Goal: Transaction & Acquisition: Obtain resource

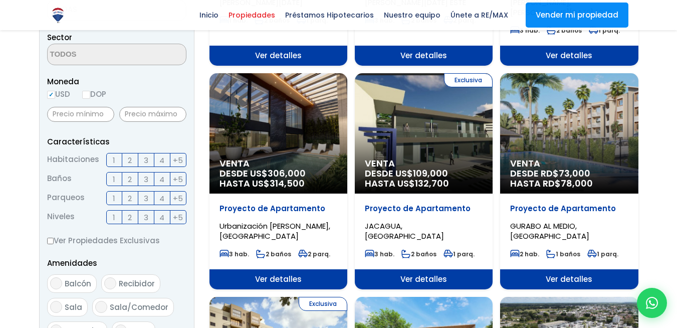
scroll to position [120, 0]
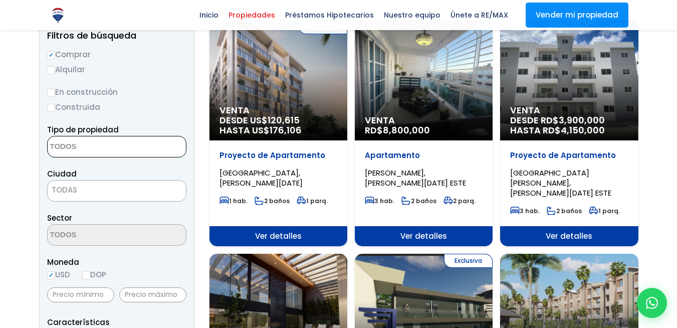
click at [110, 150] on textarea "Search" at bounding box center [96, 147] width 97 height 22
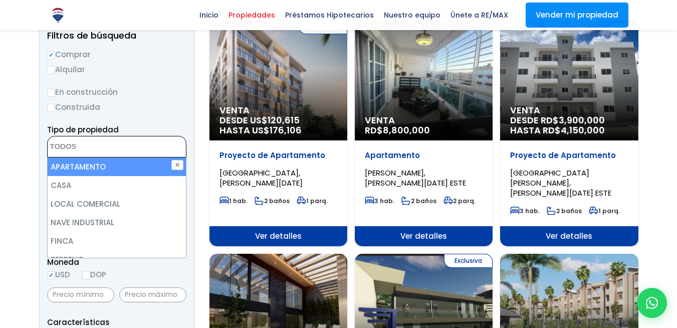
click at [113, 168] on li "APARTAMENTO" at bounding box center [117, 166] width 138 height 19
select select "apartment"
drag, startPoint x: 157, startPoint y: 85, endPoint x: 152, endPoint y: 82, distance: 5.8
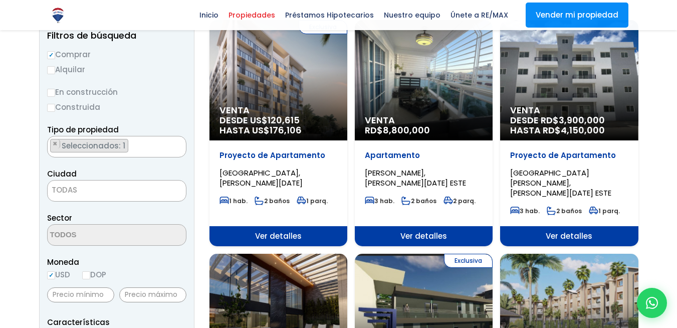
click at [53, 70] on input "Alquilar" at bounding box center [51, 70] width 8 height 8
radio input "true"
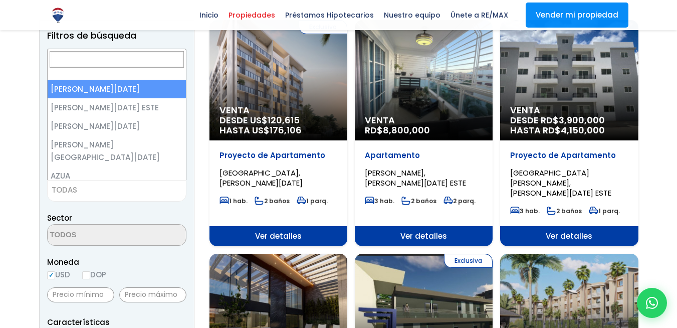
scroll to position [114, 0]
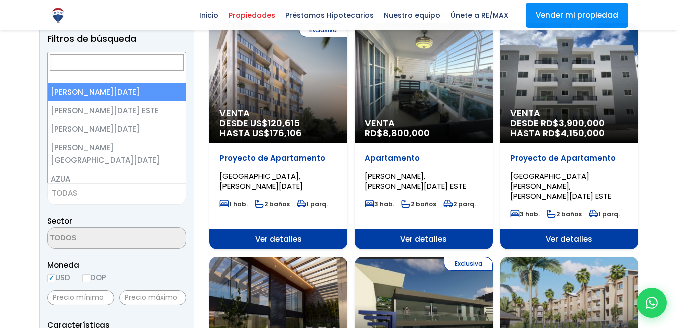
click at [113, 193] on span "TODAS" at bounding box center [117, 193] width 138 height 14
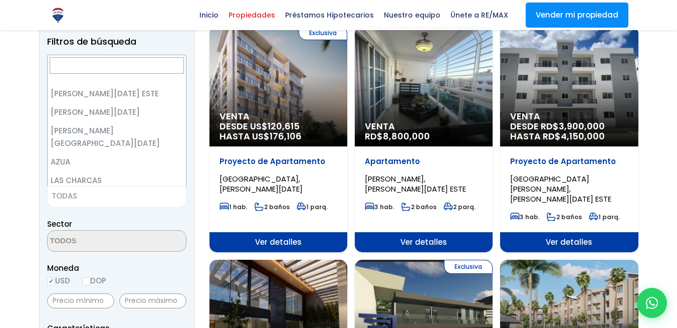
scroll to position [0, 0]
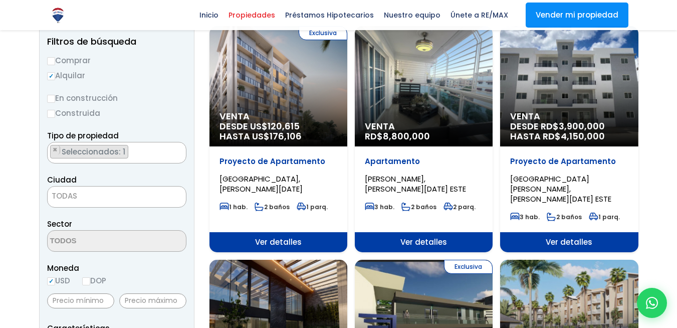
click at [147, 220] on div "Sector" at bounding box center [116, 234] width 139 height 34
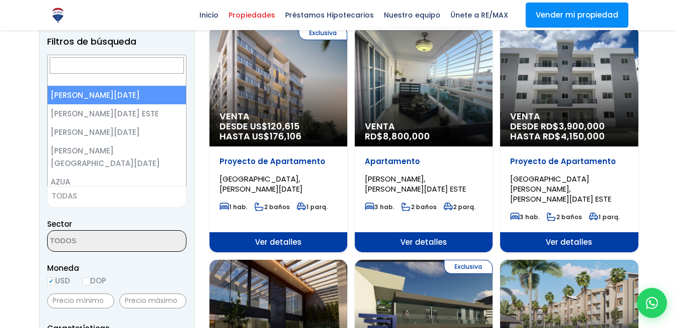
scroll to position [111, 0]
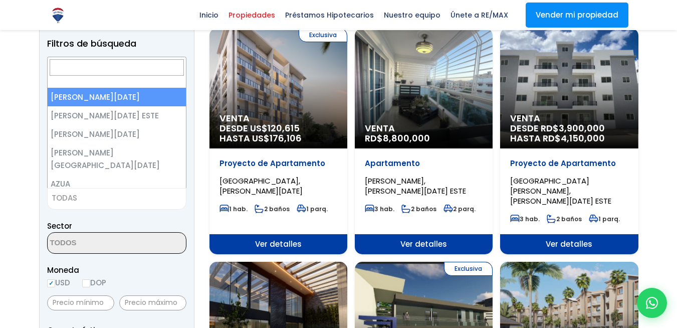
click at [96, 197] on span "TODAS" at bounding box center [117, 198] width 138 height 14
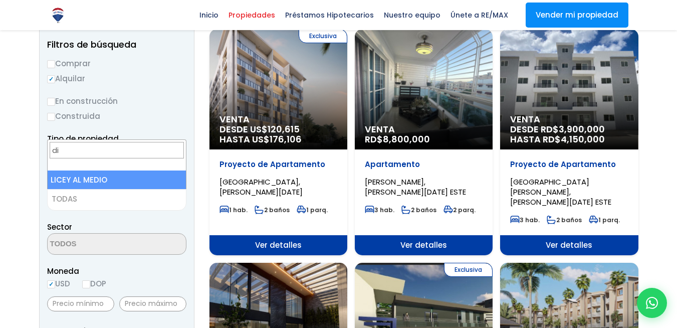
type input "d"
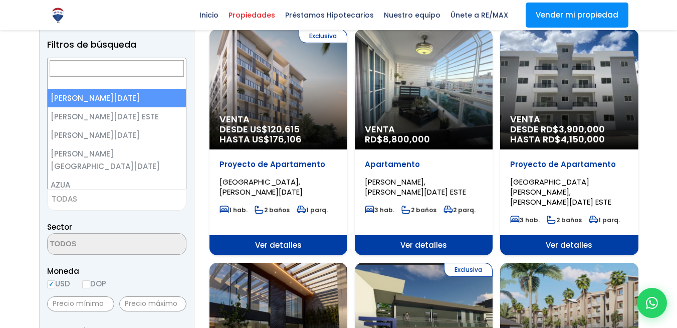
select select "1"
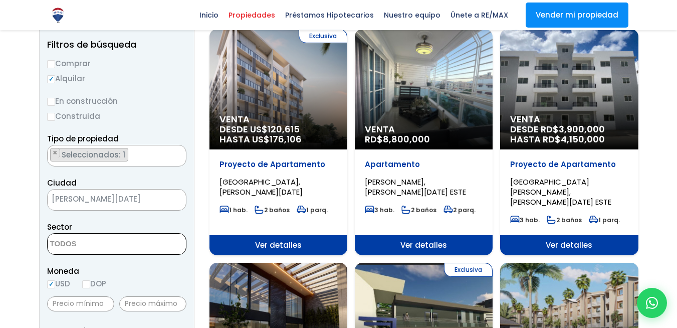
click at [120, 247] on textarea "Search" at bounding box center [96, 245] width 97 height 22
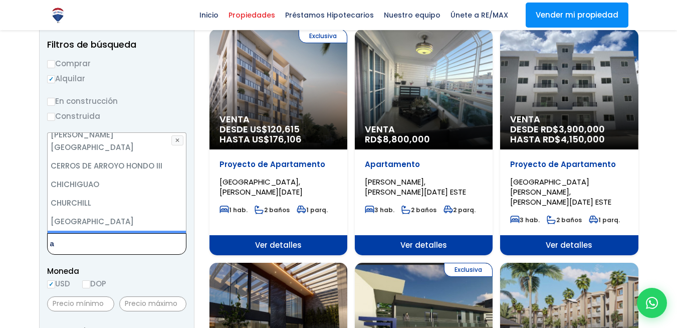
scroll to position [0, 0]
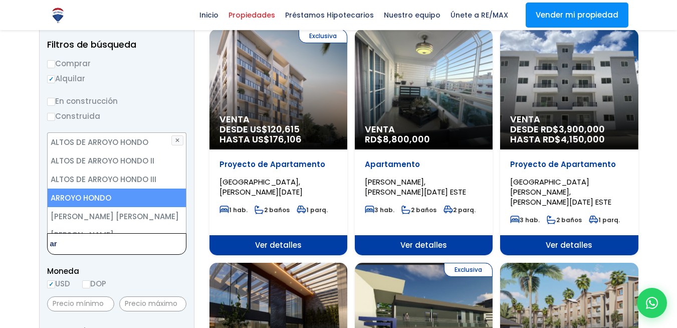
type textarea "a"
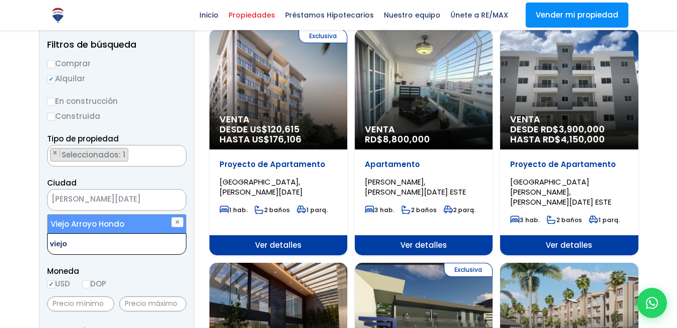
type textarea "viejo"
select select "16301"
type textarea "viejo"
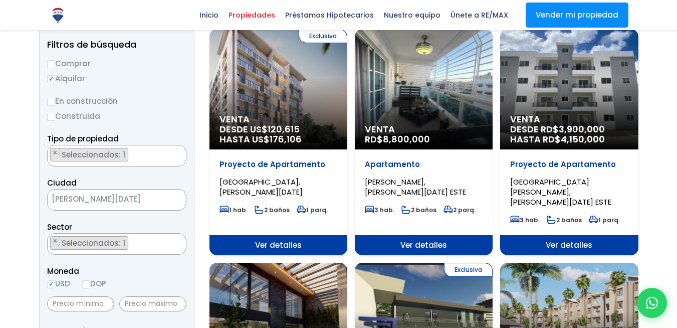
click at [144, 268] on span "Moneda" at bounding box center [116, 271] width 139 height 13
click at [86, 283] on input "DOP" at bounding box center [86, 284] width 8 height 8
radio input "true"
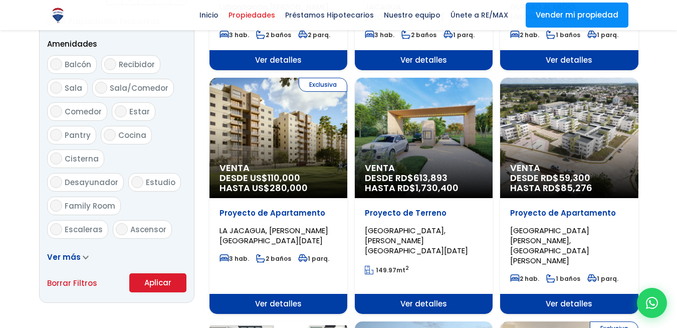
scroll to position [592, 0]
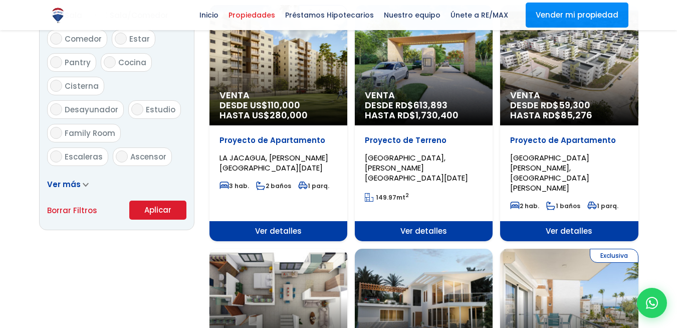
click at [162, 210] on button "Aplicar" at bounding box center [157, 209] width 57 height 19
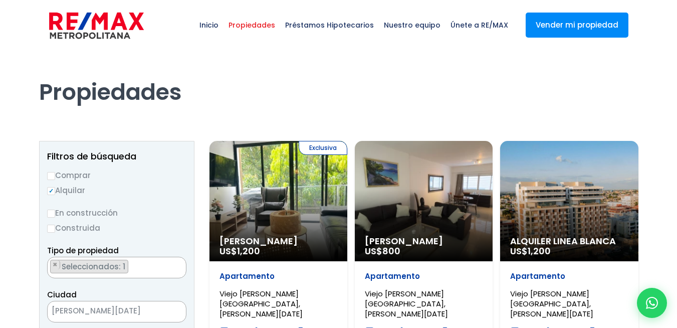
scroll to position [2801, 0]
select select "16301"
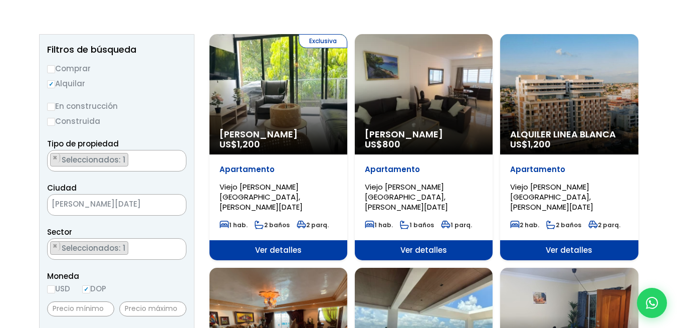
scroll to position [120, 0]
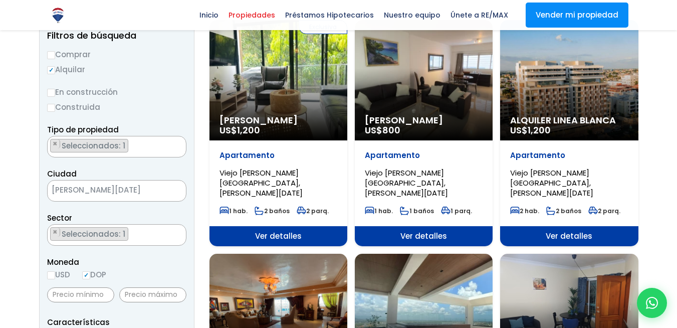
click at [347, 95] on div "Alquiler Amueblado US$ 800" at bounding box center [278, 80] width 138 height 120
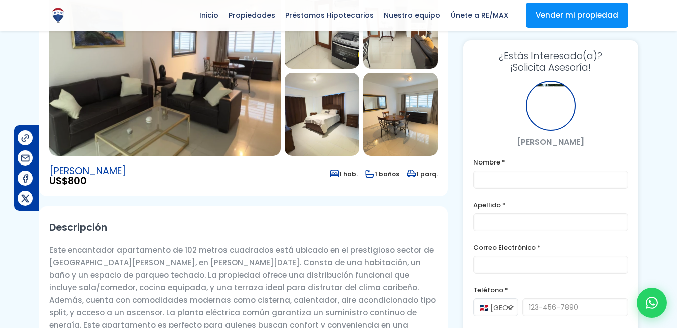
scroll to position [120, 0]
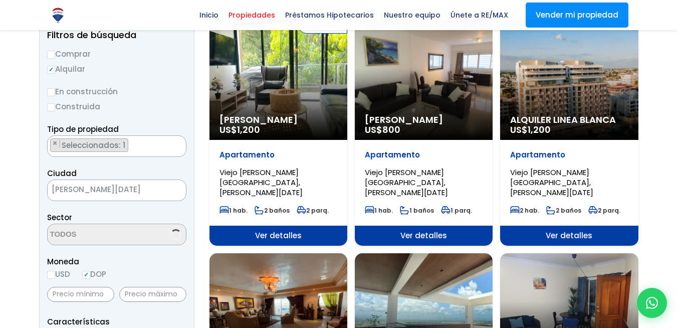
scroll to position [120, 0]
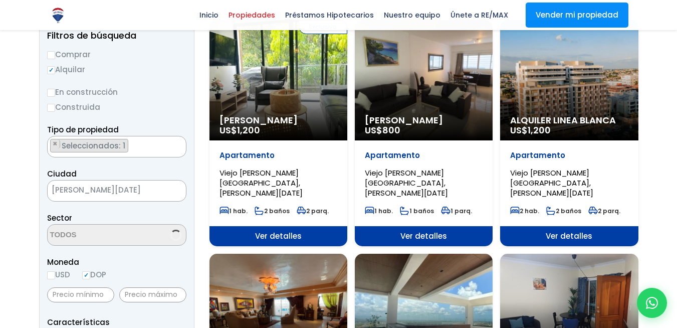
select select "16301"
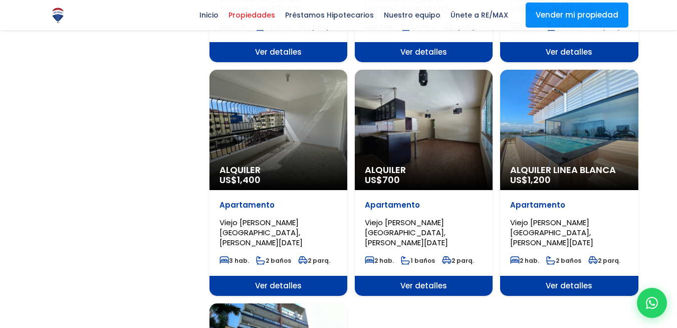
scroll to position [984, 0]
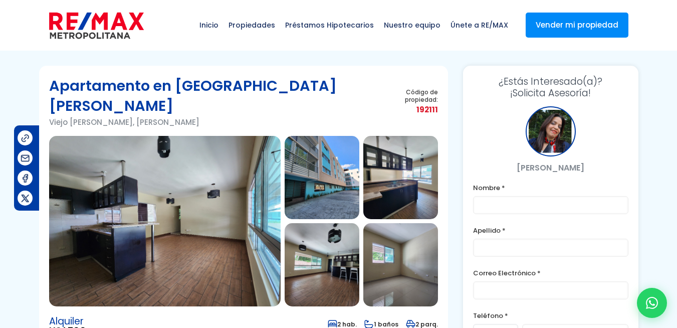
click at [310, 149] on img at bounding box center [322, 177] width 75 height 83
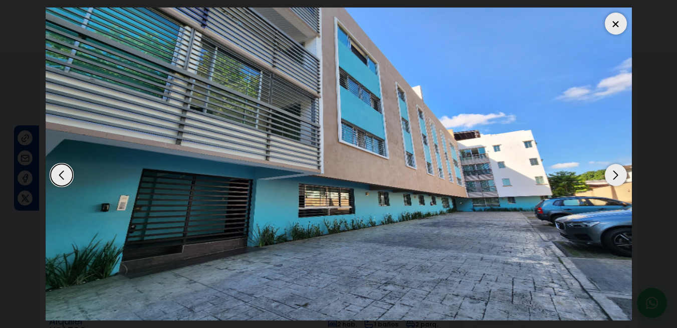
click at [614, 178] on div "Next slide" at bounding box center [616, 175] width 22 height 22
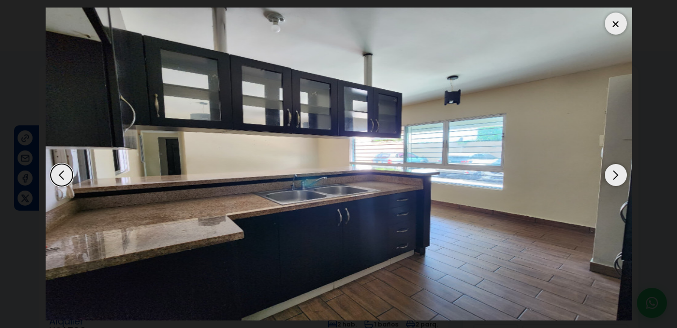
click at [614, 178] on div "Next slide" at bounding box center [616, 175] width 22 height 22
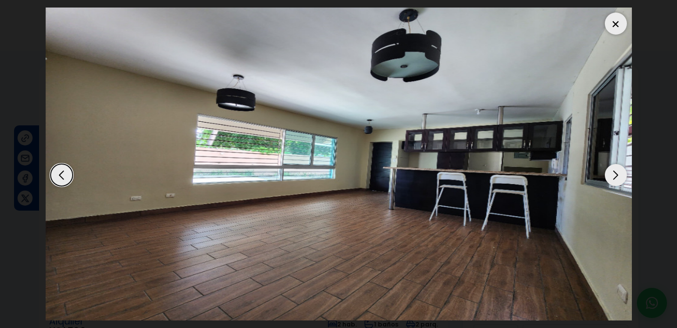
click at [614, 178] on div "Next slide" at bounding box center [616, 175] width 22 height 22
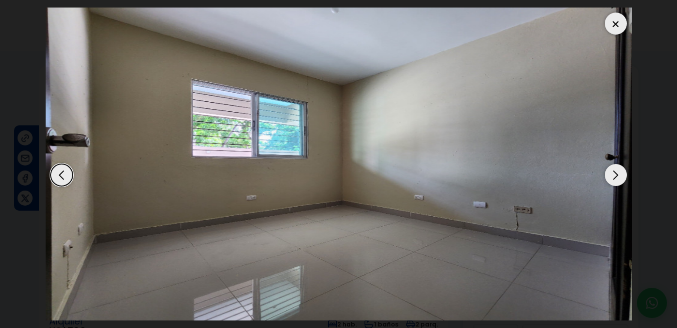
click at [614, 178] on div "Next slide" at bounding box center [616, 175] width 22 height 22
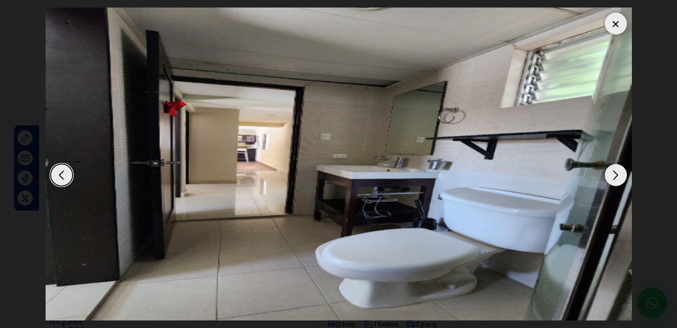
click at [614, 178] on div "Next slide" at bounding box center [616, 175] width 22 height 22
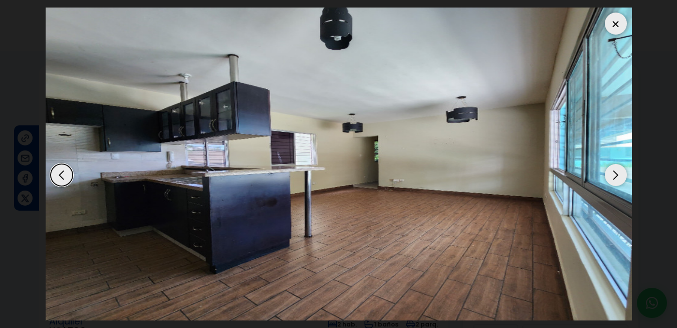
click at [54, 176] on div "Previous slide" at bounding box center [62, 175] width 22 height 22
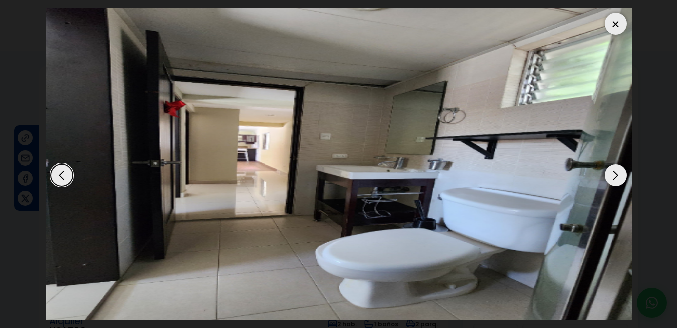
click at [614, 170] on div "Next slide" at bounding box center [616, 175] width 22 height 22
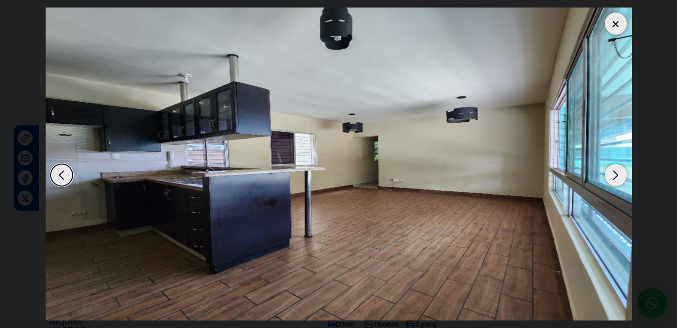
click at [613, 170] on div "Next slide" at bounding box center [616, 175] width 22 height 22
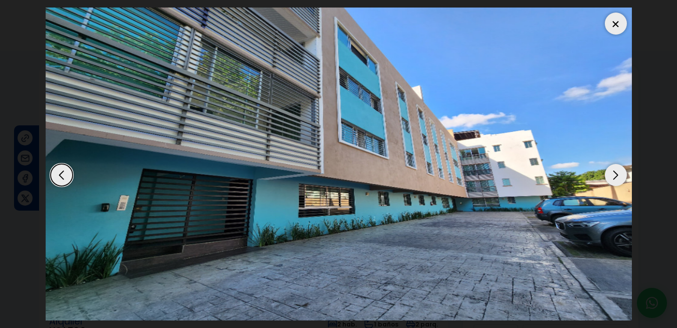
click at [617, 25] on div at bounding box center [616, 24] width 22 height 22
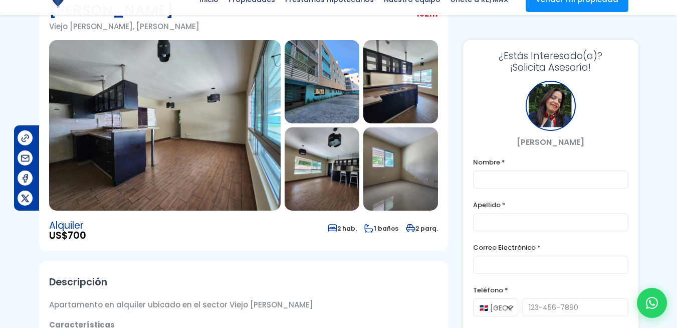
scroll to position [120, 0]
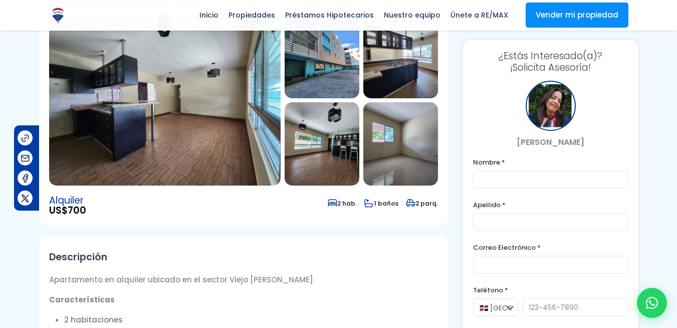
click at [382, 246] on h2 "Descripción" at bounding box center [243, 257] width 389 height 23
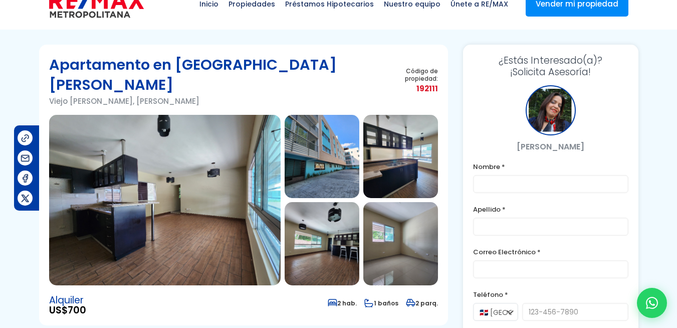
scroll to position [0, 0]
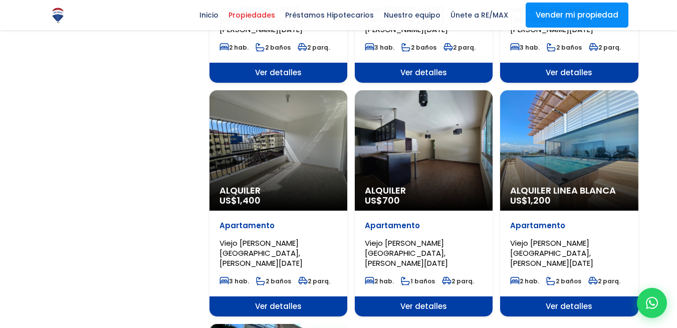
scroll to position [2801, 0]
select select "16301"
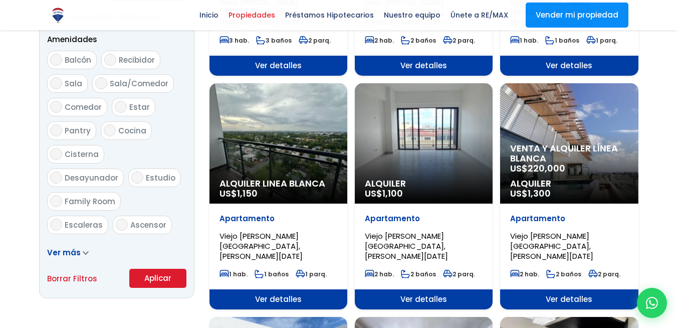
scroll to position [503, 0]
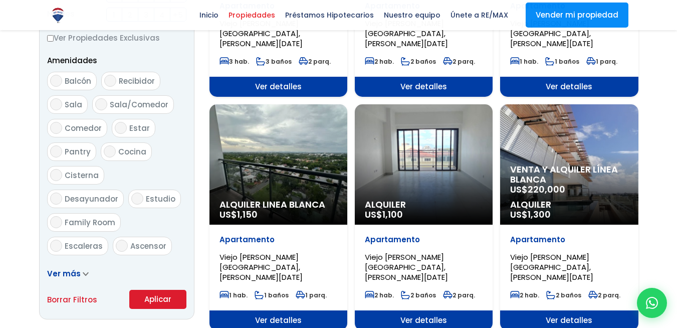
click at [1, 179] on div at bounding box center [338, 302] width 677 height 1511
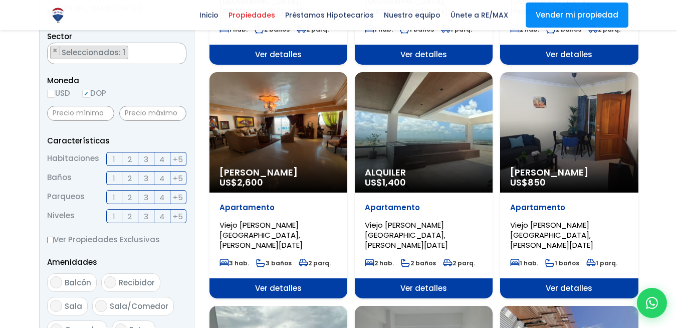
scroll to position [323, 0]
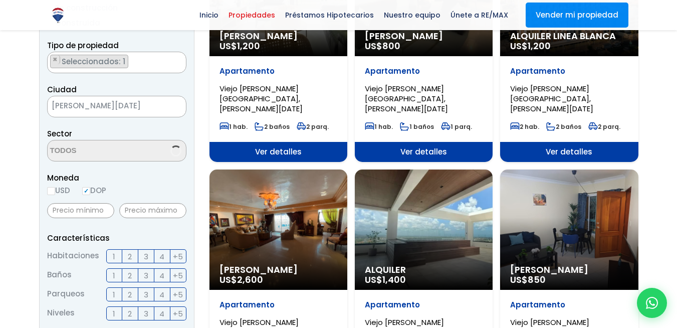
scroll to position [82, 0]
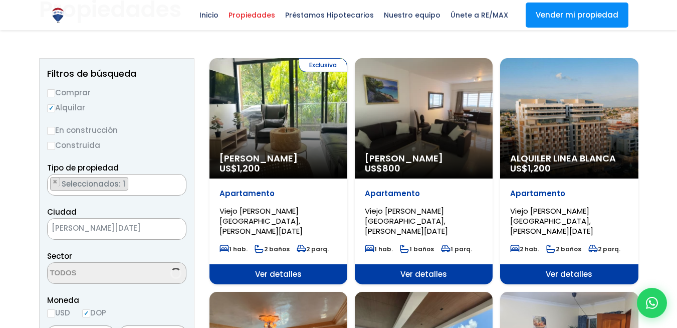
select select "16301"
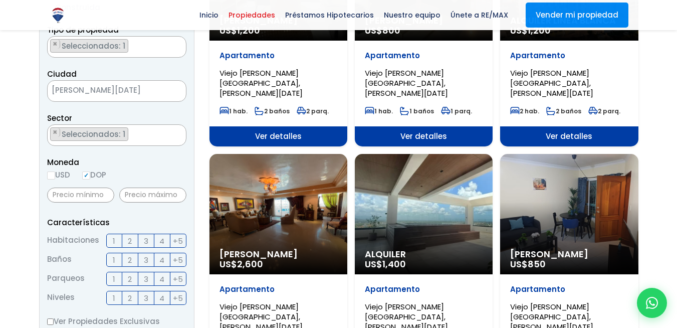
scroll to position [241, 0]
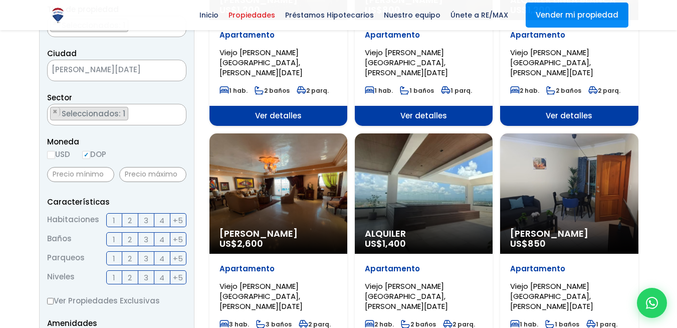
click at [130, 221] on span "2" at bounding box center [130, 220] width 4 height 13
click at [0, 0] on input "2" at bounding box center [0, 0] width 0 height 0
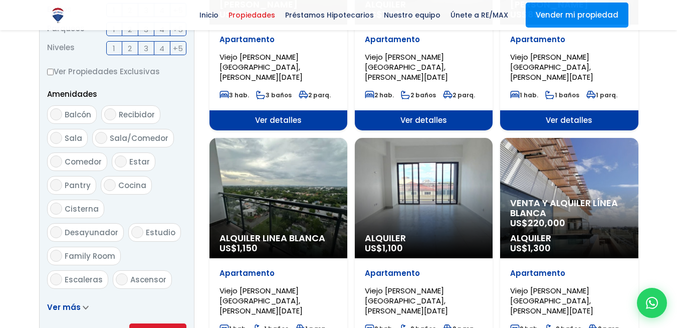
scroll to position [481, 0]
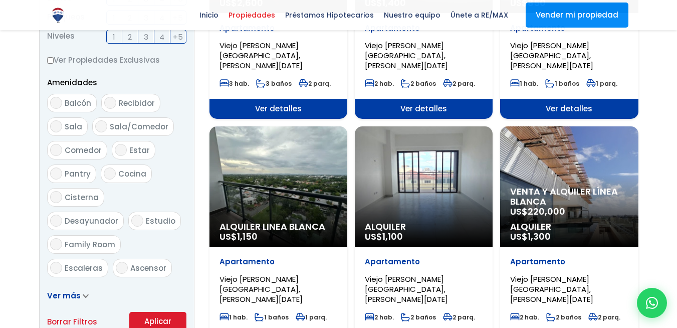
click at [162, 319] on button "Aplicar" at bounding box center [157, 321] width 57 height 19
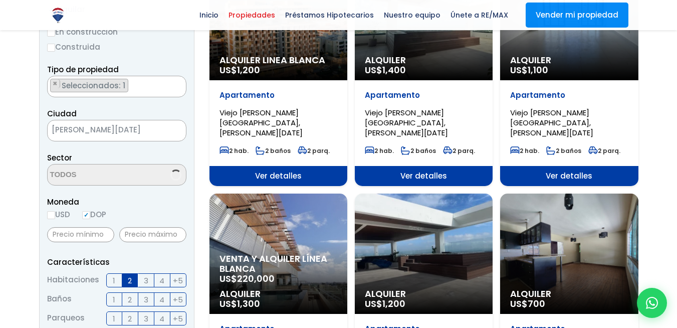
scroll to position [120, 0]
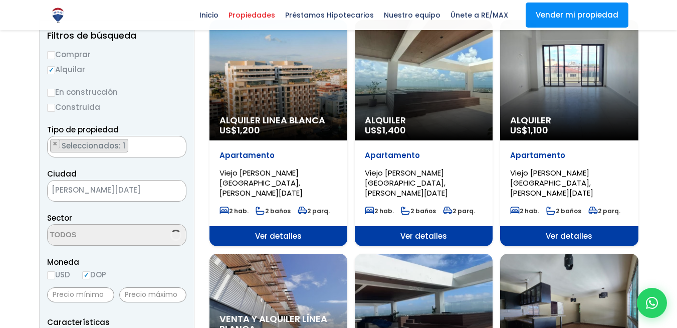
select select "16301"
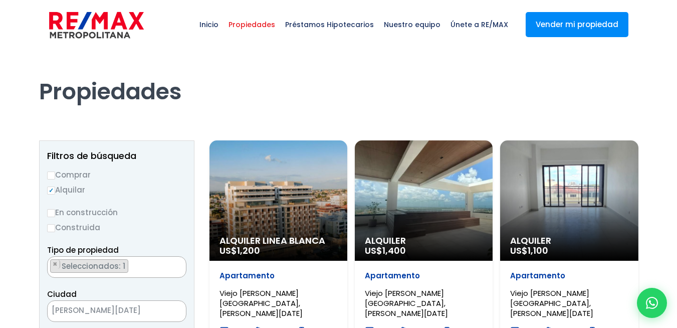
scroll to position [0, 0]
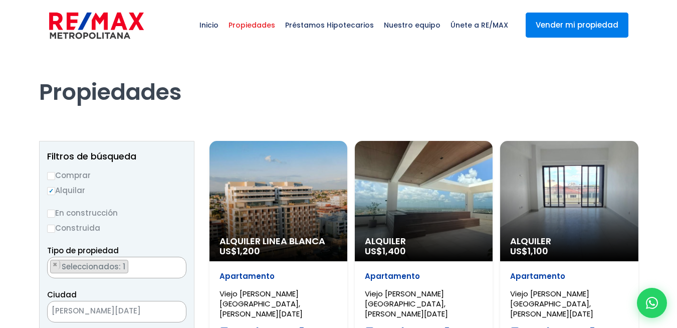
click at [583, 31] on link "Vender mi propiedad" at bounding box center [577, 25] width 103 height 25
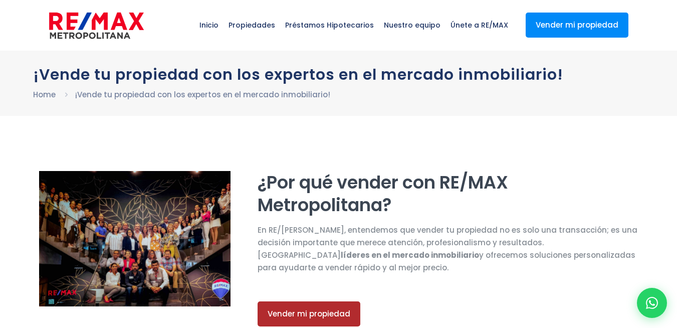
select select "DO"
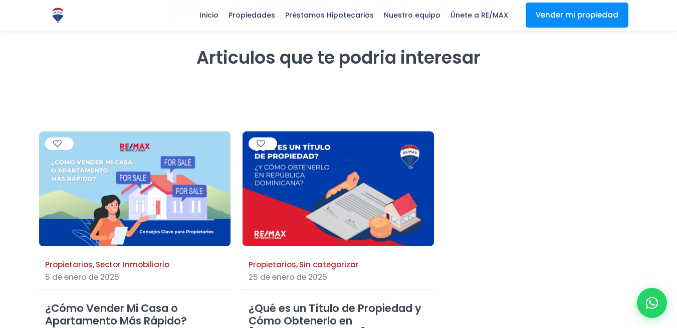
scroll to position [2526, 0]
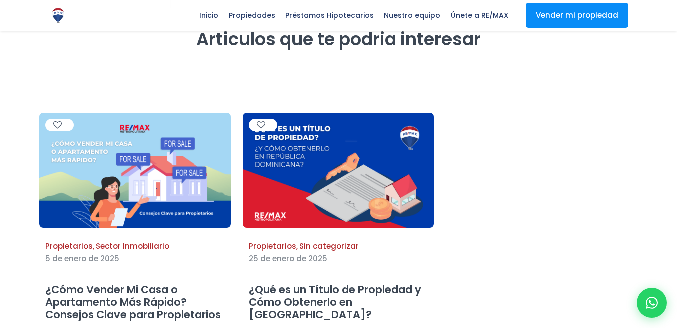
click at [357, 138] on div at bounding box center [338, 176] width 179 height 90
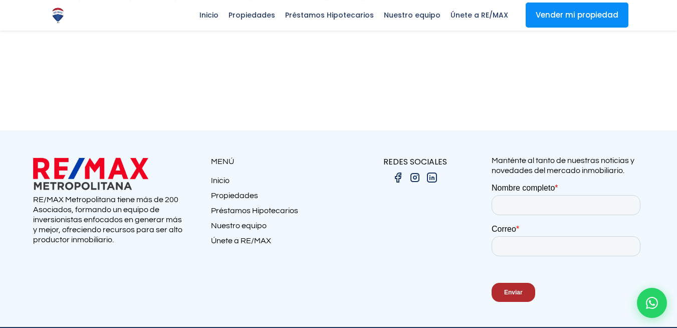
scroll to position [2854, 0]
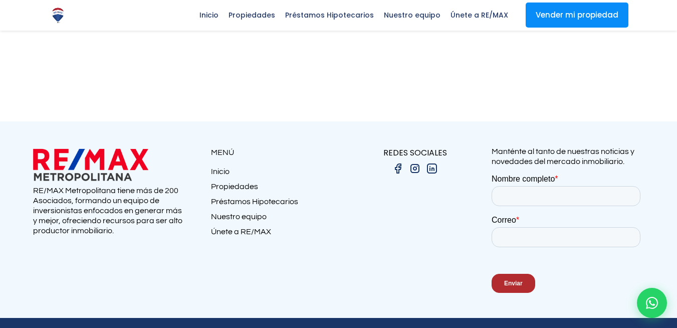
click at [253, 211] on link "Nuestro equipo" at bounding box center [275, 218] width 128 height 15
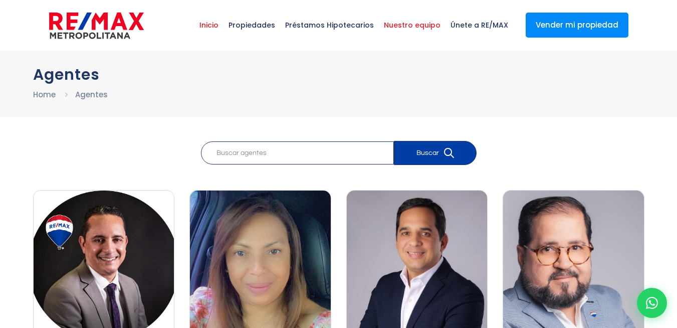
click at [214, 26] on span "Inicio" at bounding box center [208, 25] width 29 height 30
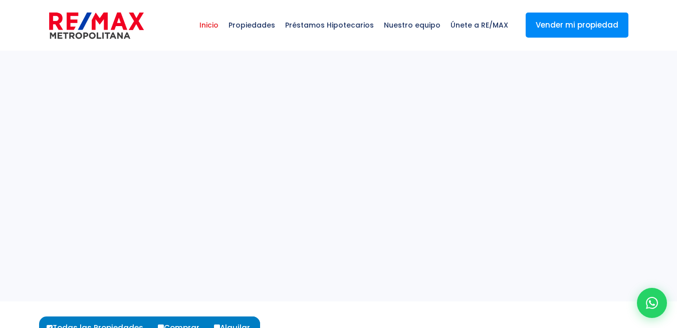
select select
